Goal: Information Seeking & Learning: Check status

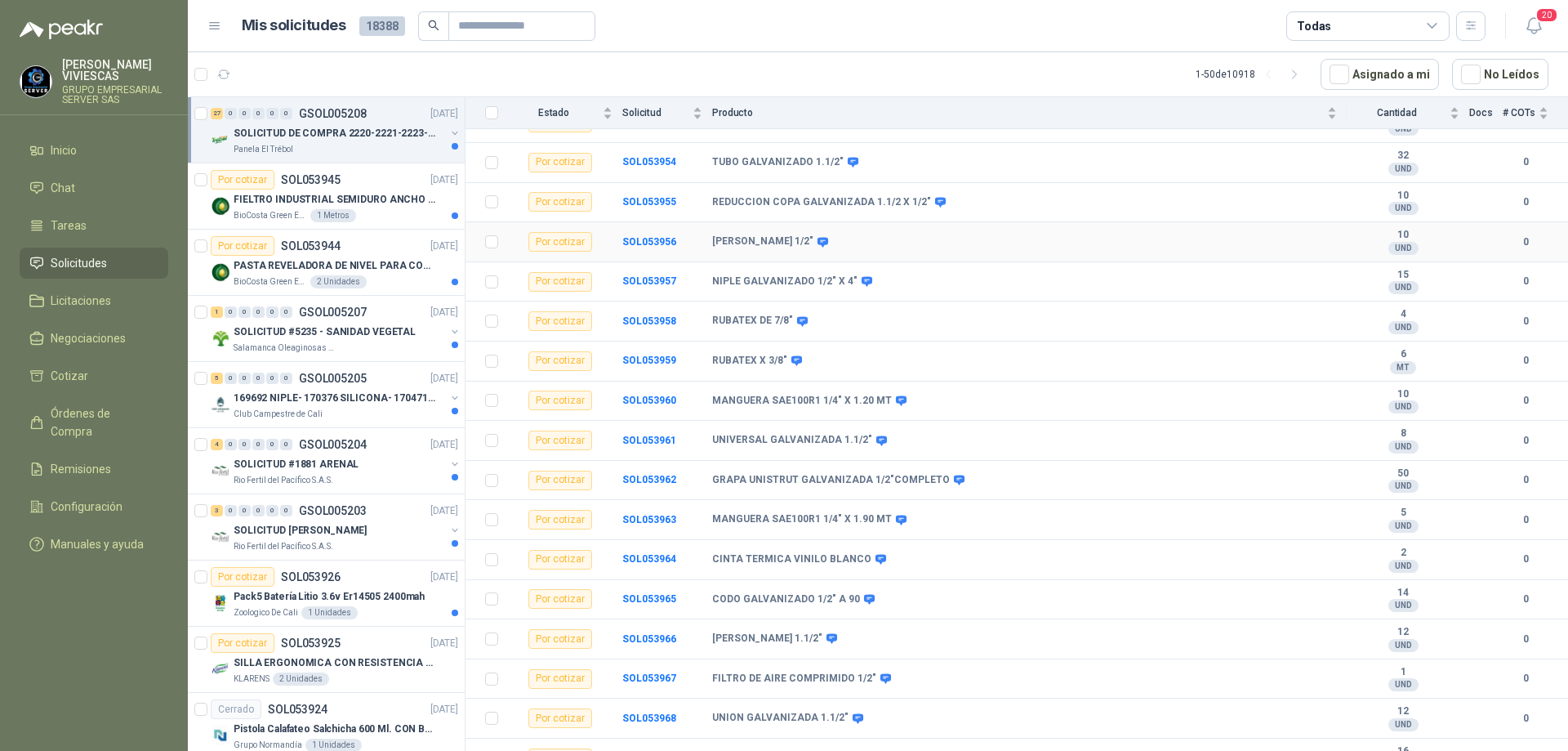
scroll to position [631, 0]
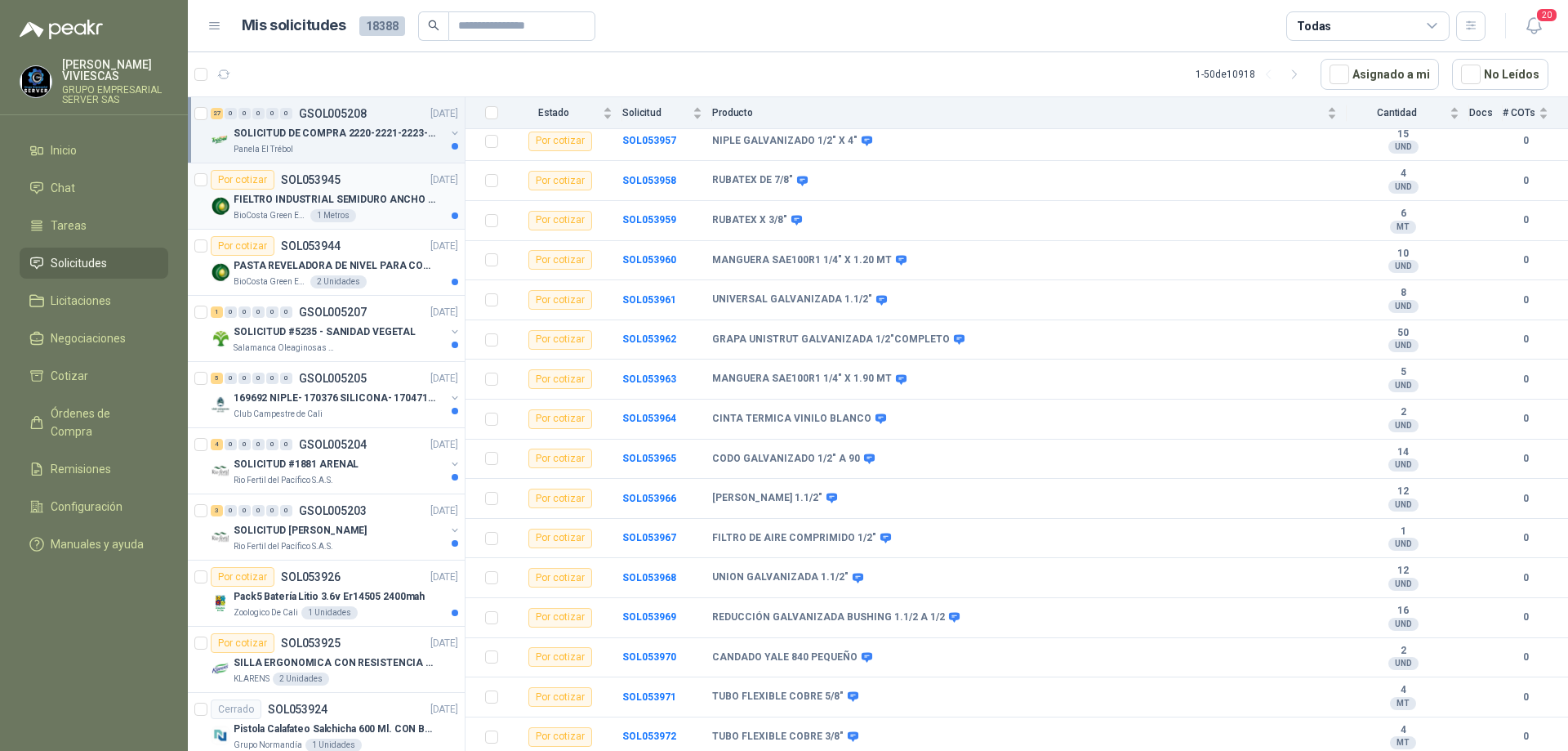
click at [391, 203] on p "FIELTRO INDUSTRIAL SEMIDURO ANCHO 25 MM" at bounding box center [335, 199] width 203 height 16
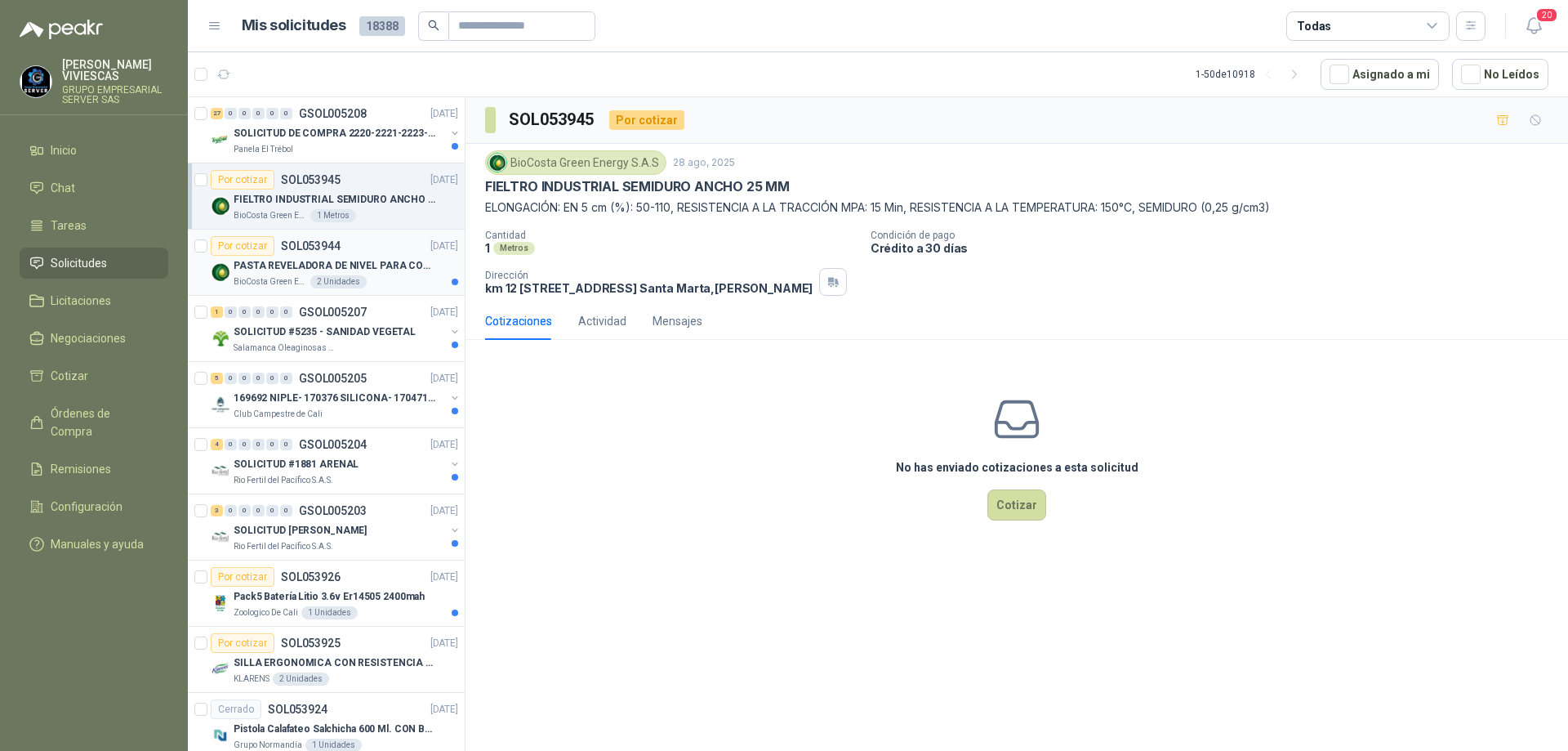
click at [378, 262] on p "PASTA REVELADORA DE NIVEL PARA COMBUSTIBLES/ACEITES DE COLOR ROSADA marca kolor…" at bounding box center [335, 266] width 203 height 16
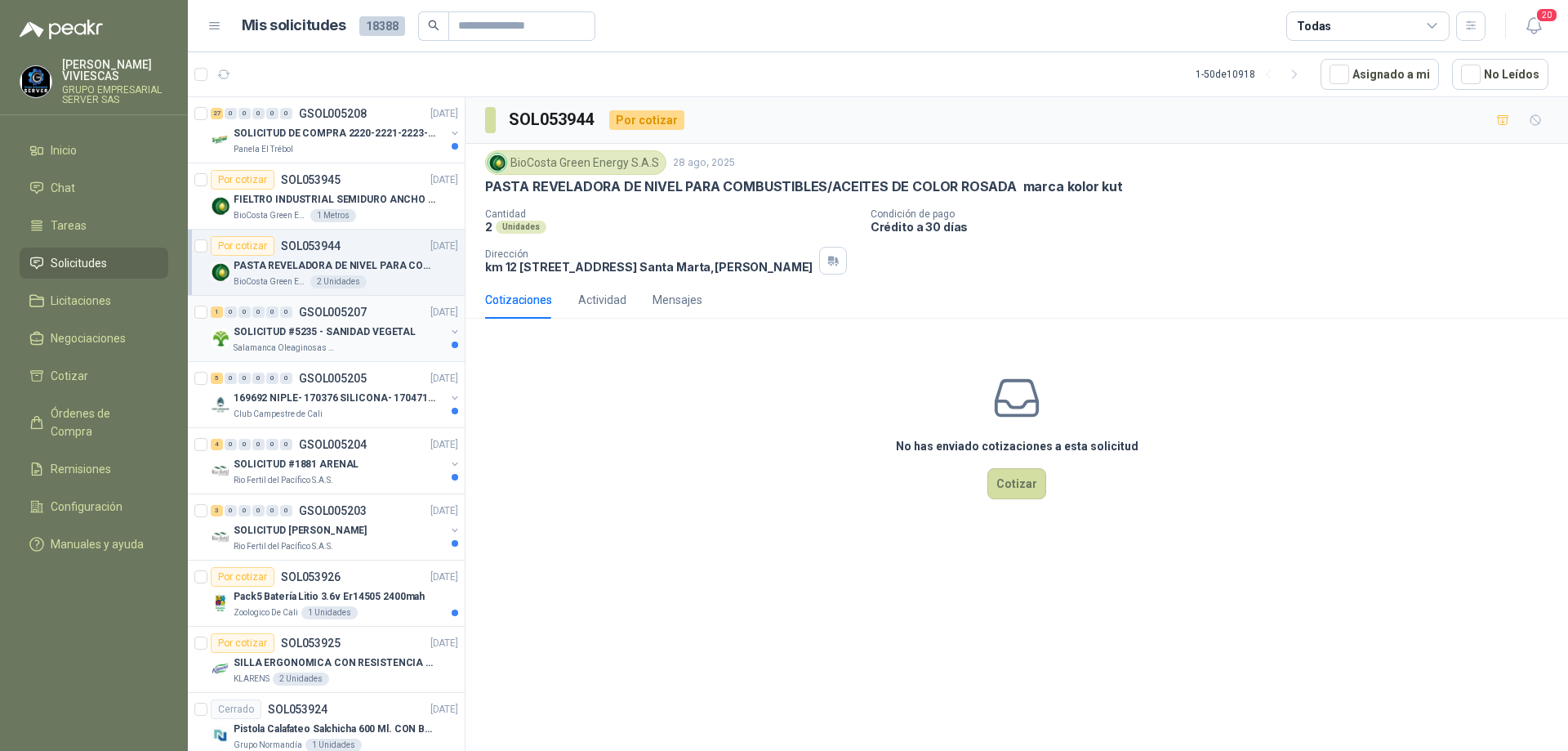
click at [343, 335] on p "SOLICITUD #5235 - SANIDAD VEGETAL" at bounding box center [324, 332] width 182 height 16
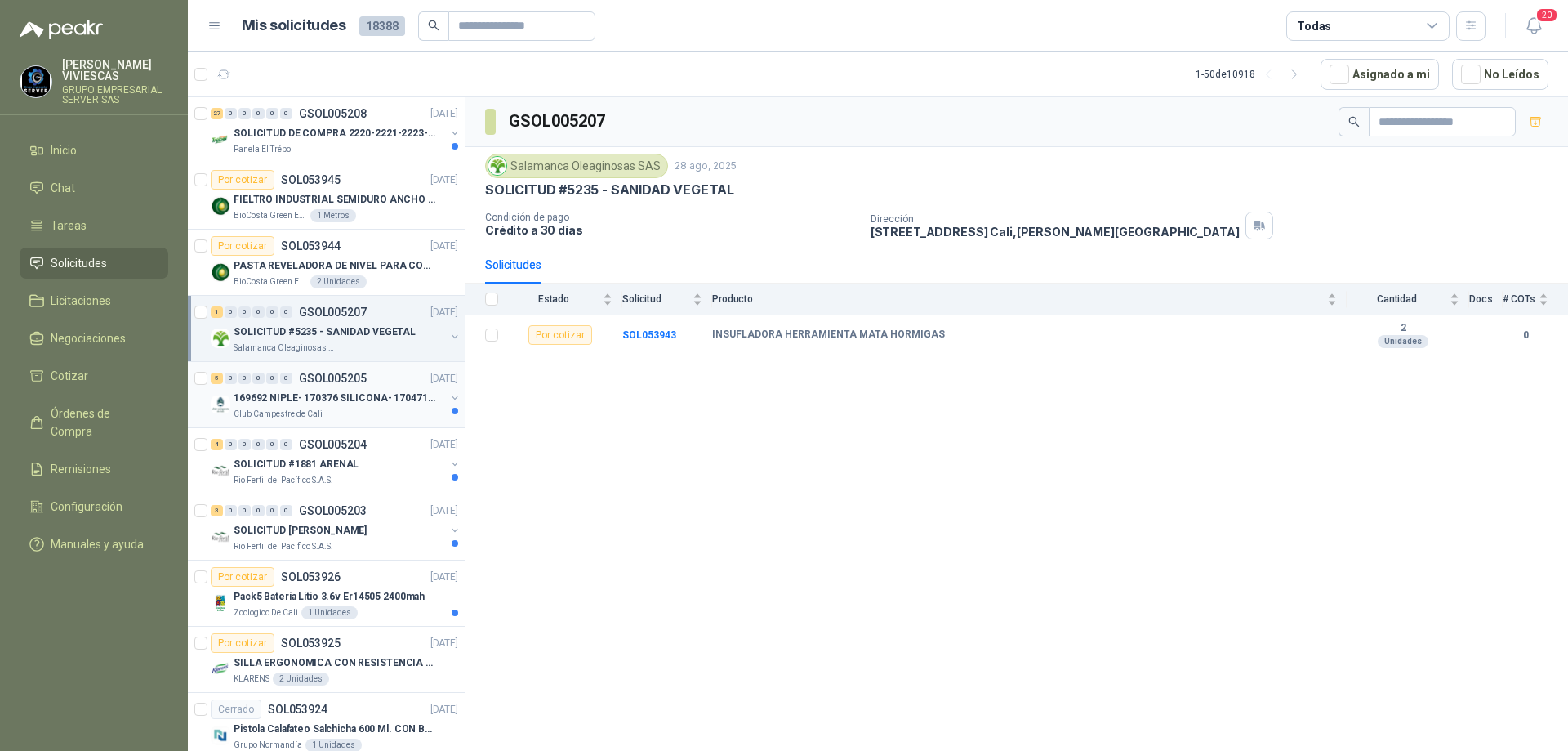
click at [389, 406] on div "169692 NIPLE- 170376 SILICONA- 170471 VALVULA REG" at bounding box center [339, 397] width 211 height 20
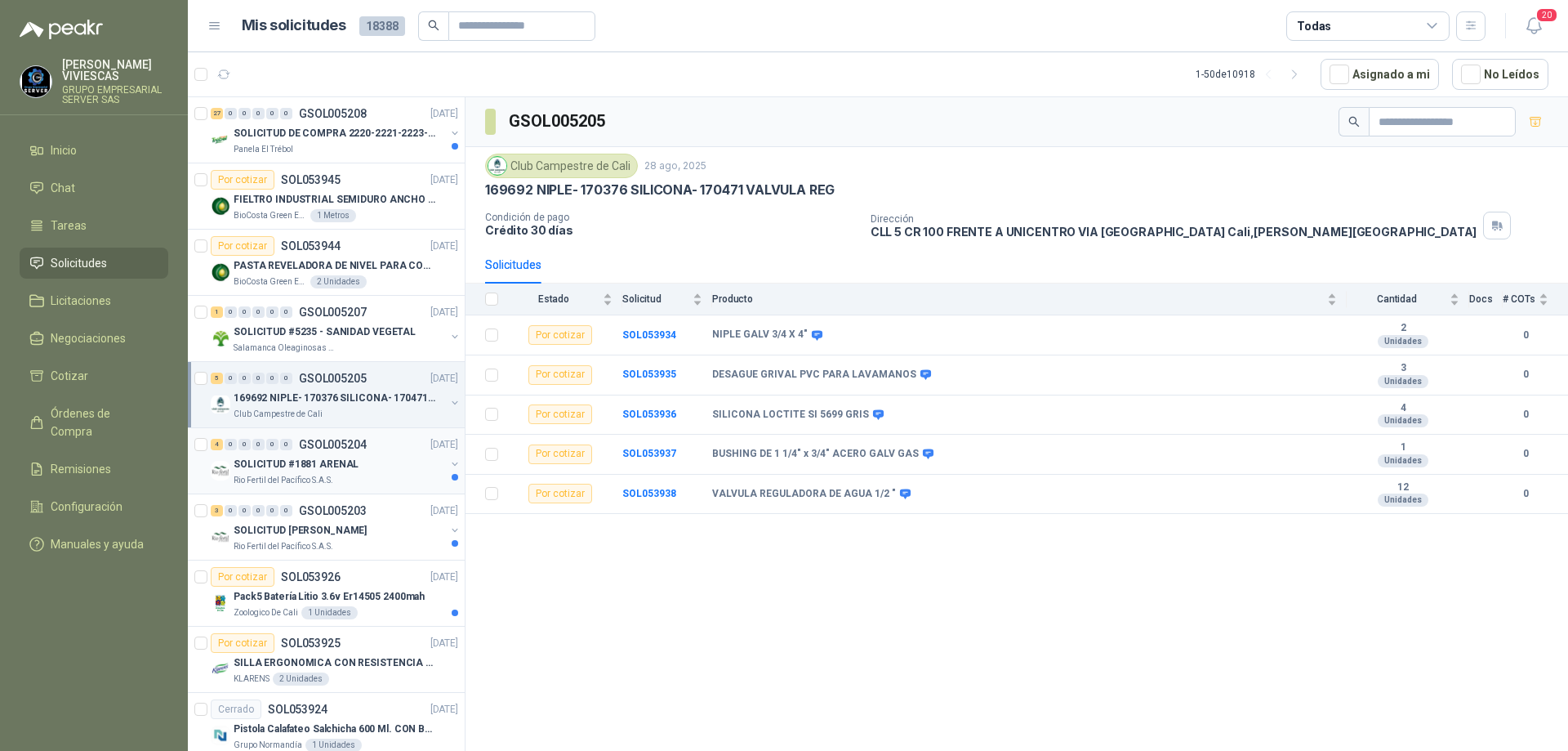
click at [341, 481] on div "Rio Fertil del Pacífico S.A.S." at bounding box center [339, 480] width 211 height 13
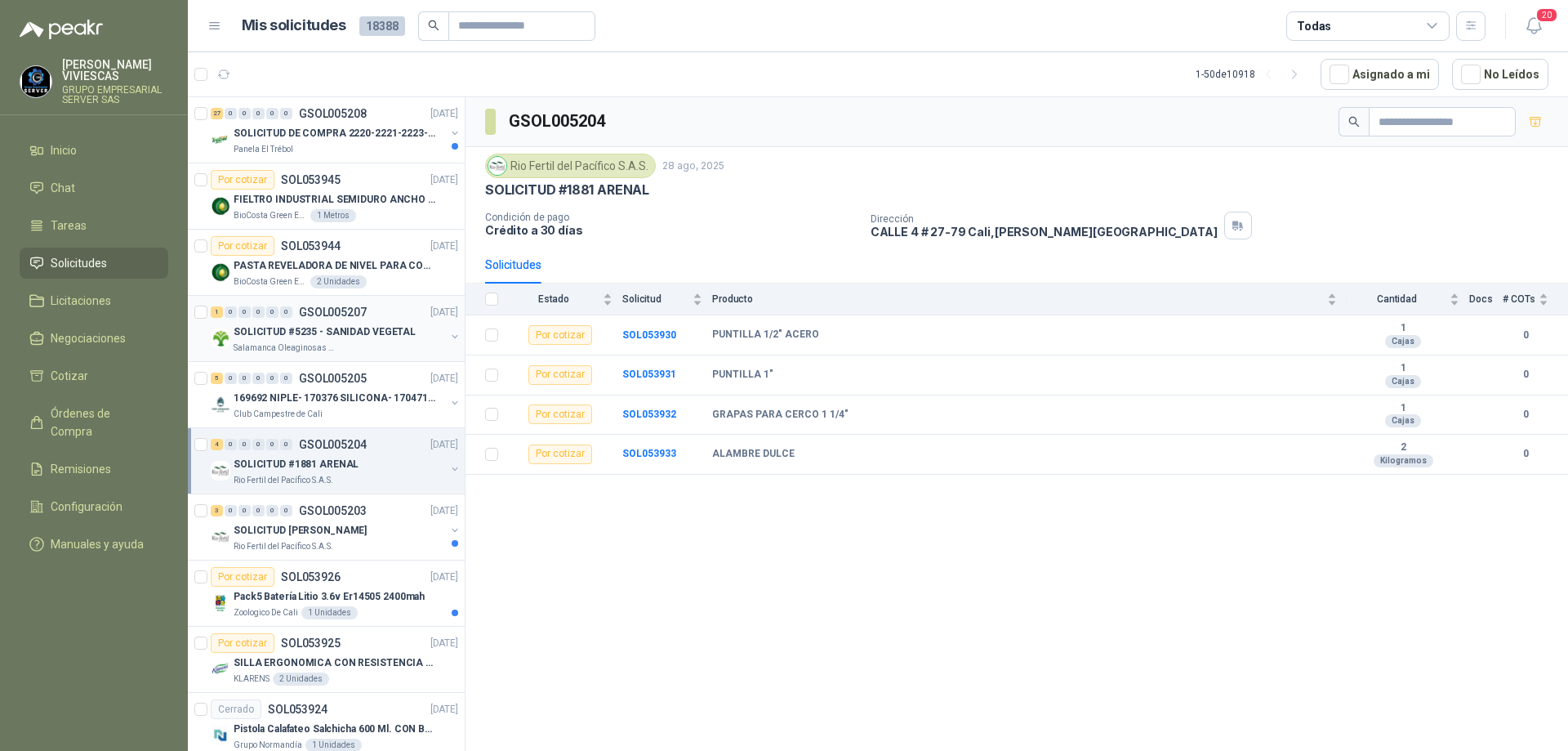
scroll to position [82, 0]
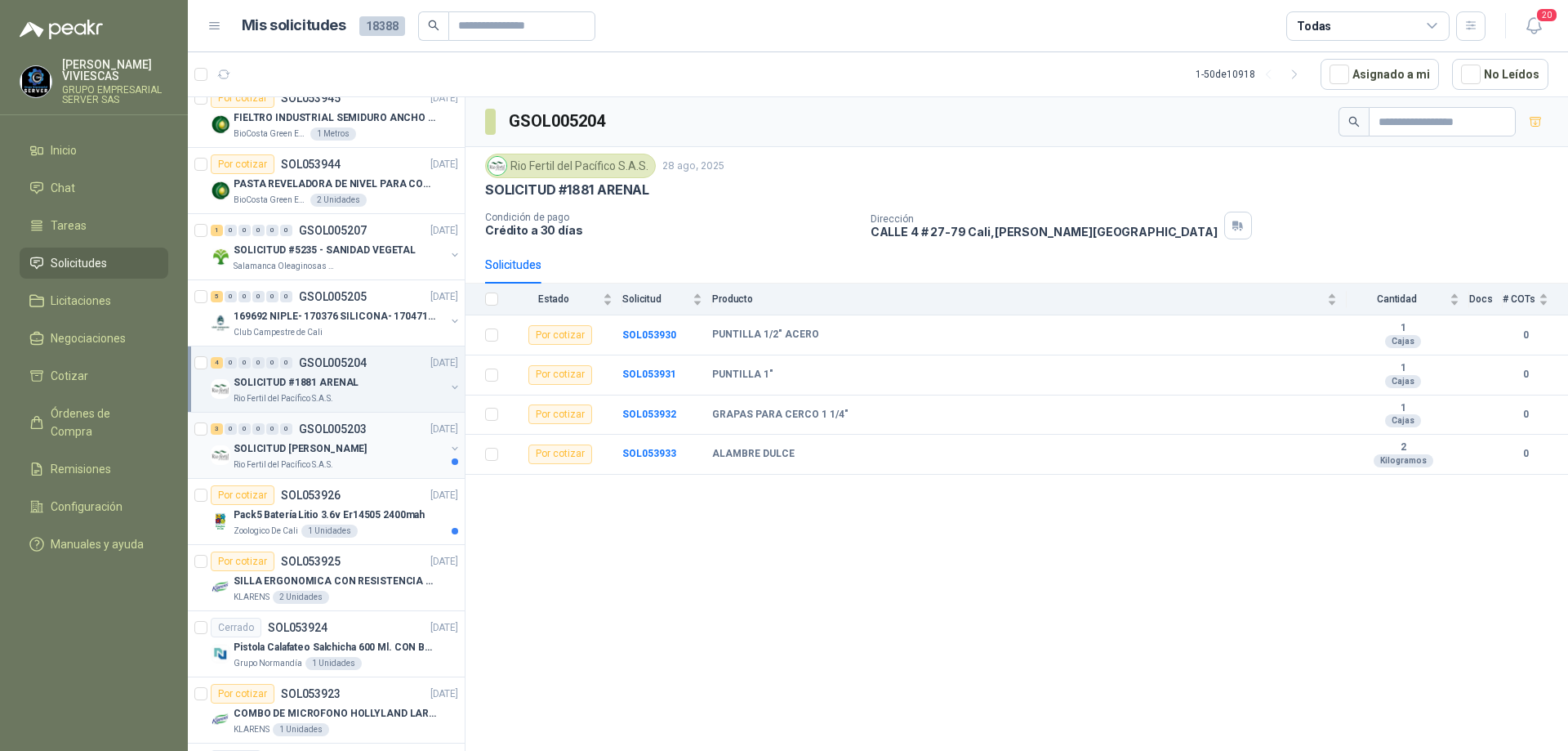
click at [363, 462] on div "Rio Fertil del Pacífico S.A.S." at bounding box center [339, 465] width 211 height 13
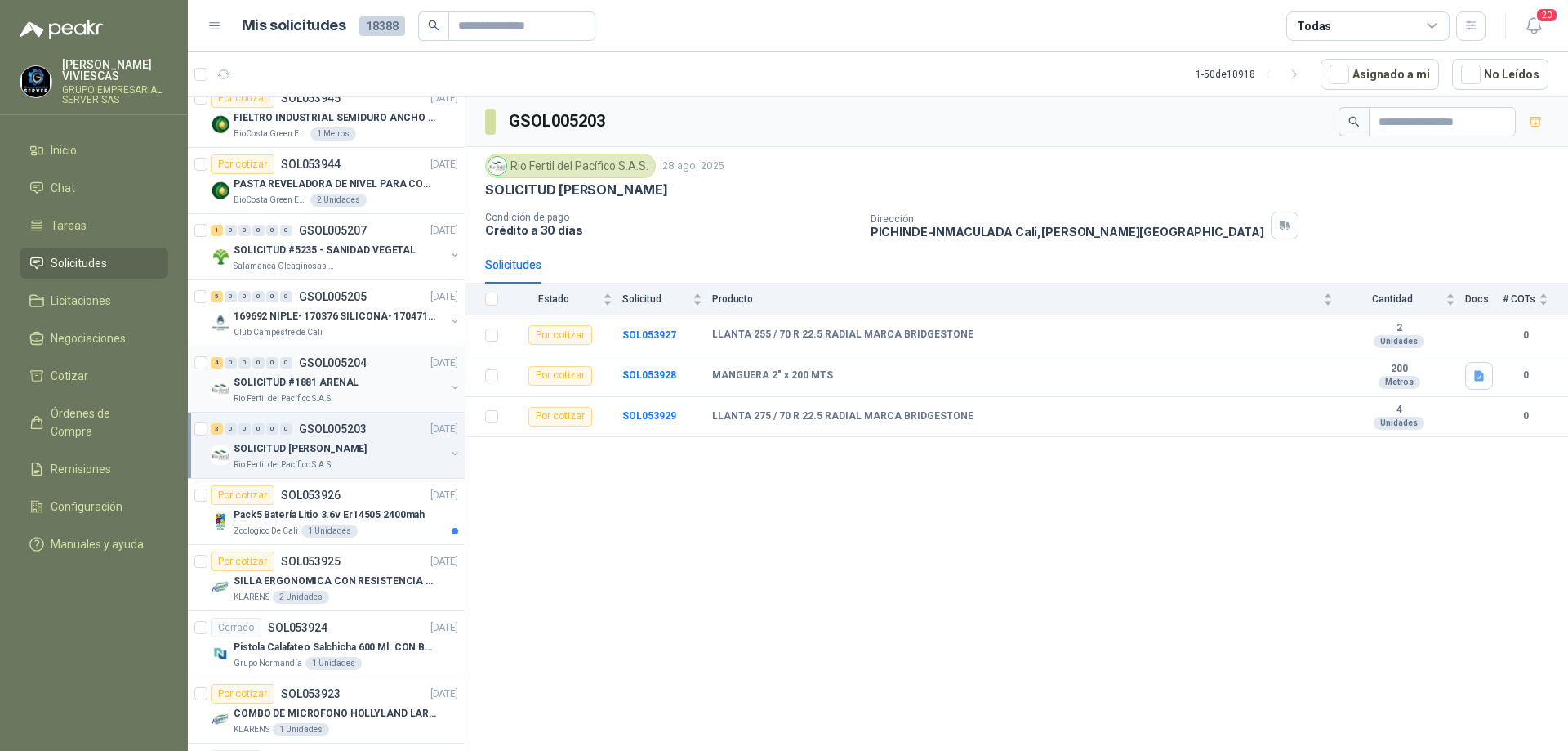
scroll to position [163, 0]
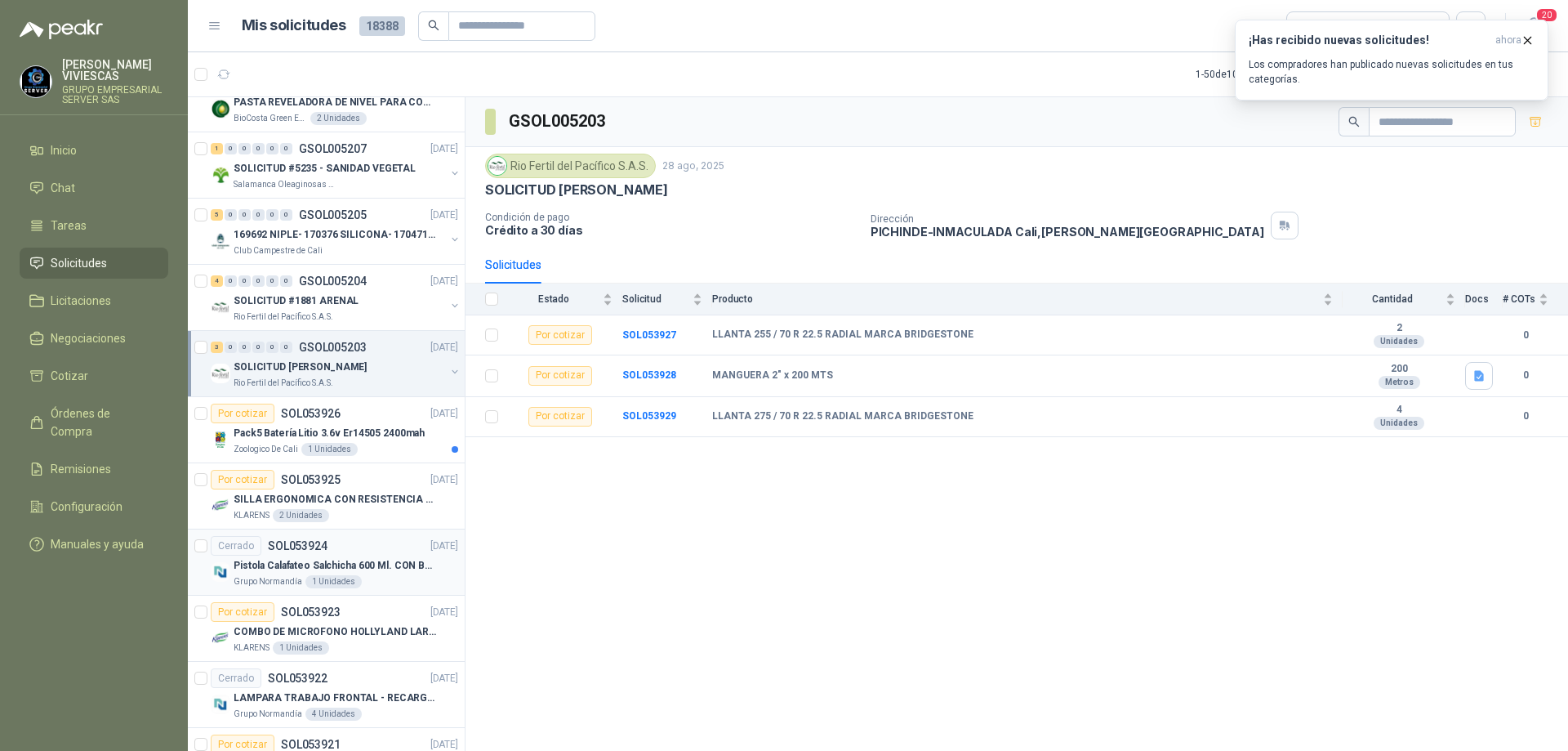
click at [419, 571] on p "Pistola Calafateo Salchicha 600 Ml. CON BOQUILLA" at bounding box center [335, 566] width 203 height 16
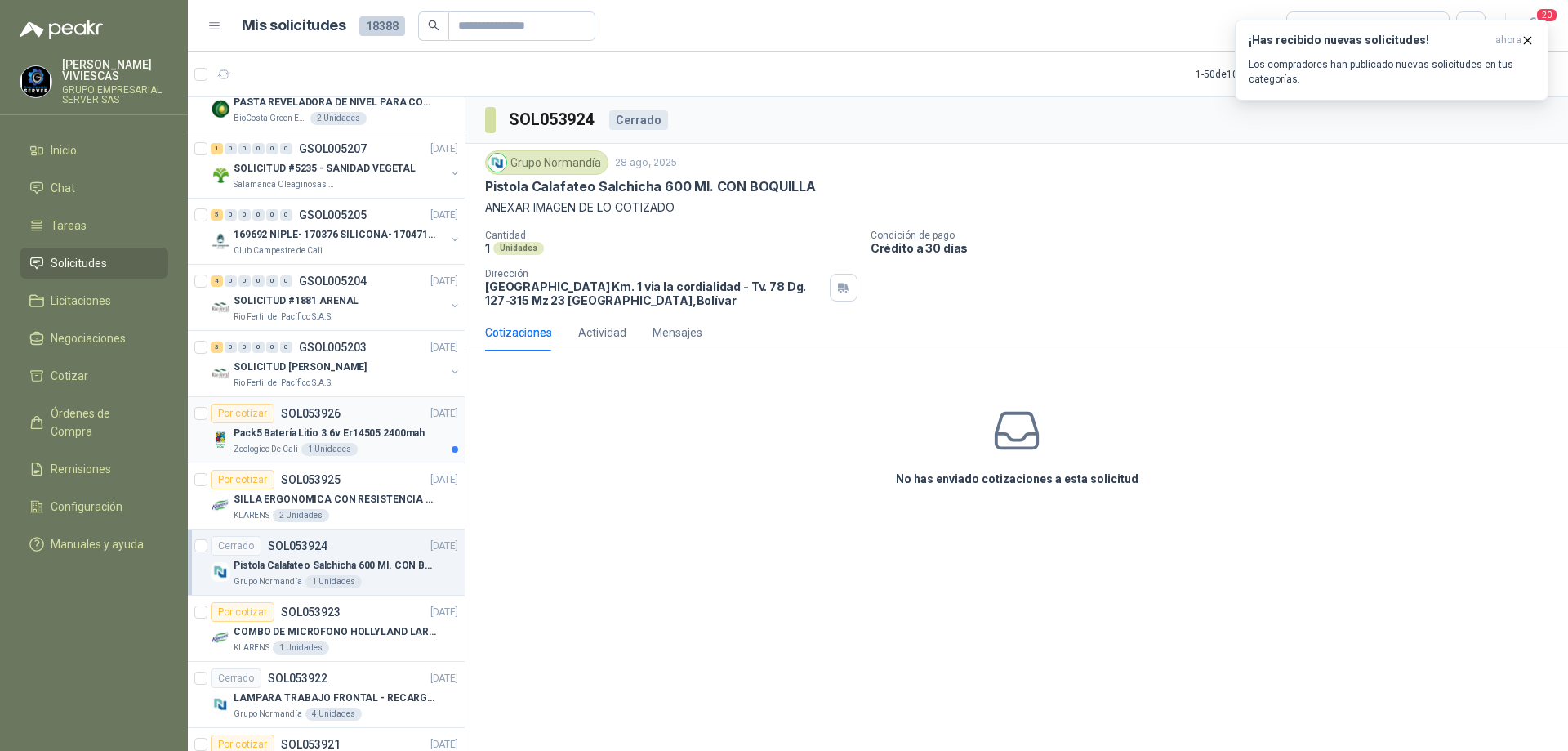
scroll to position [327, 0]
